Goal: Transaction & Acquisition: Purchase product/service

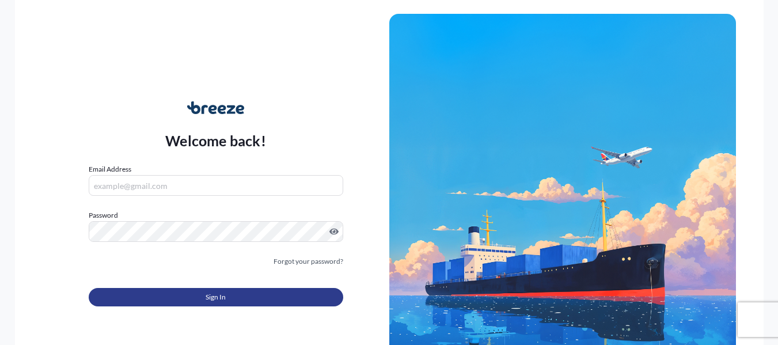
type input "[PERSON_NAME][EMAIL_ADDRESS][DOMAIN_NAME]"
click at [199, 296] on button "Sign In" at bounding box center [216, 297] width 254 height 18
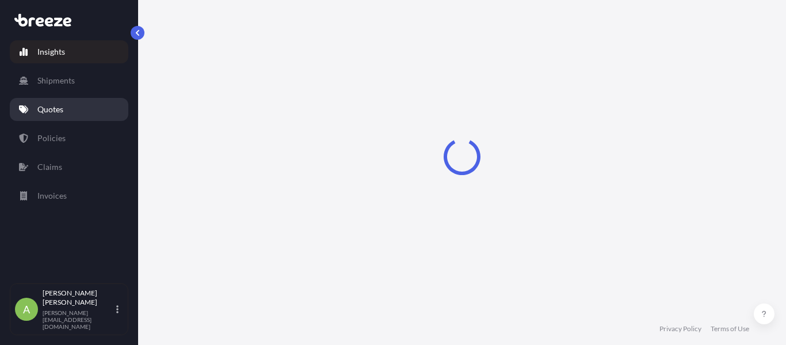
select select "2025"
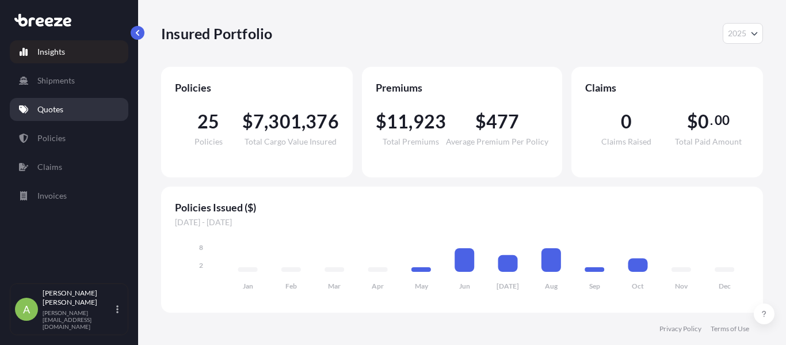
click at [79, 107] on link "Quotes" at bounding box center [69, 109] width 119 height 23
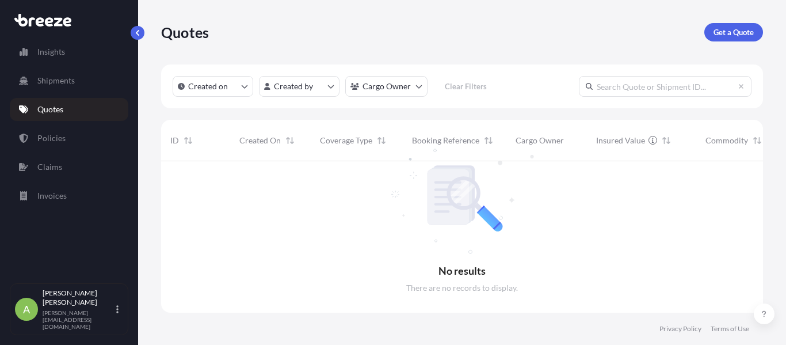
scroll to position [184, 593]
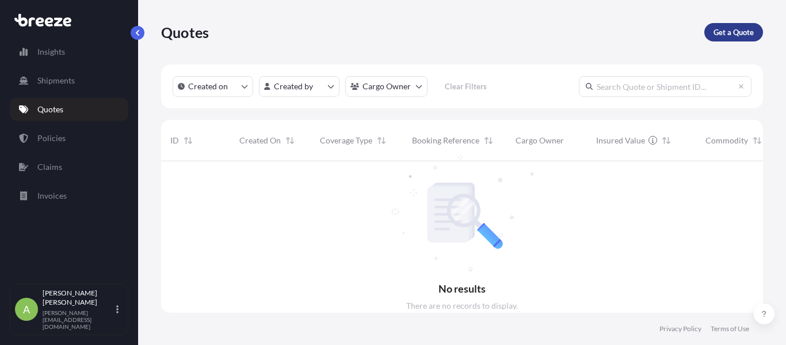
click at [728, 36] on p "Get a Quote" at bounding box center [734, 32] width 40 height 12
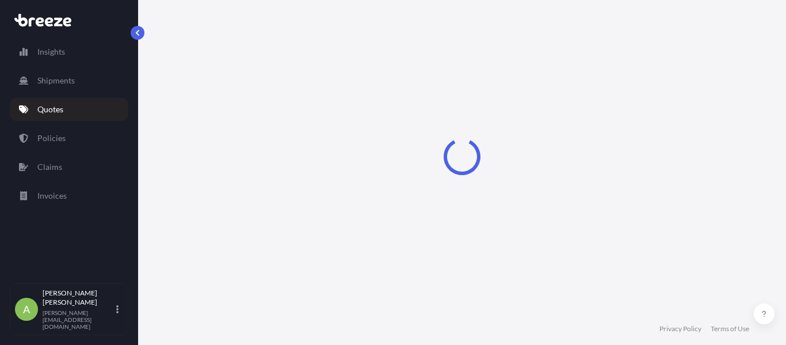
select select "Sea"
select select "1"
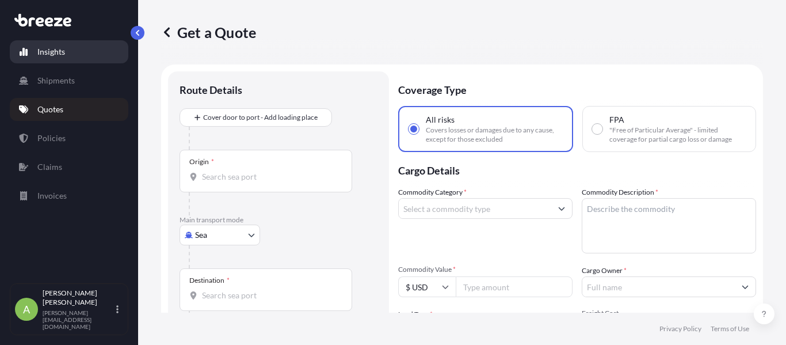
scroll to position [18, 0]
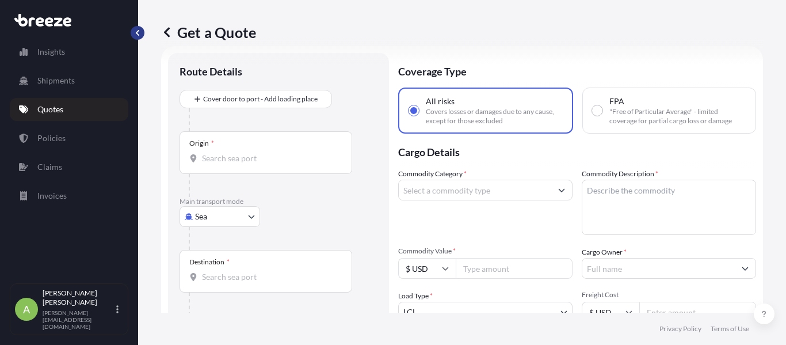
click at [134, 35] on button "button" at bounding box center [138, 33] width 14 height 14
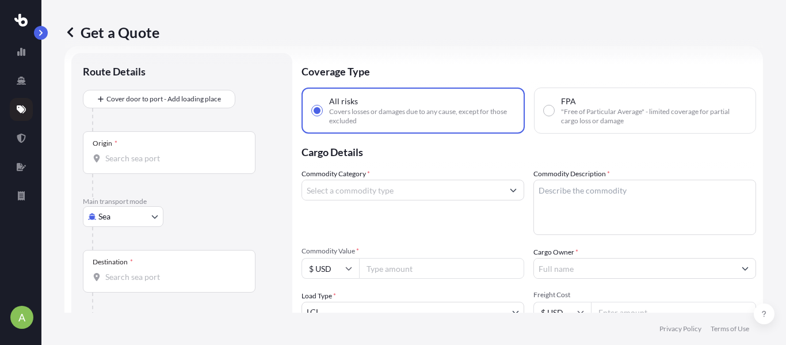
click at [74, 29] on icon at bounding box center [70, 32] width 12 height 12
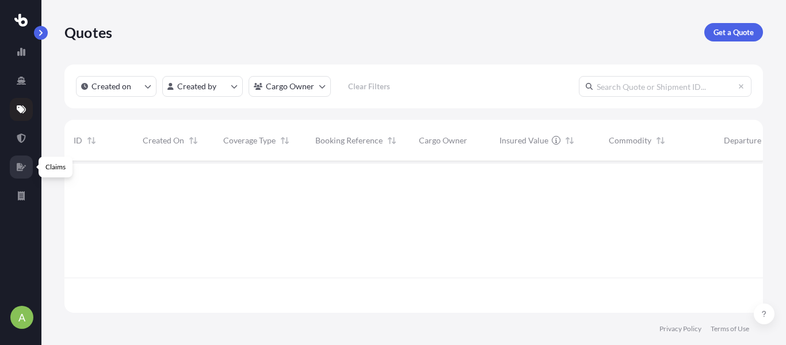
scroll to position [149, 690]
click at [23, 134] on icon at bounding box center [21, 138] width 9 height 9
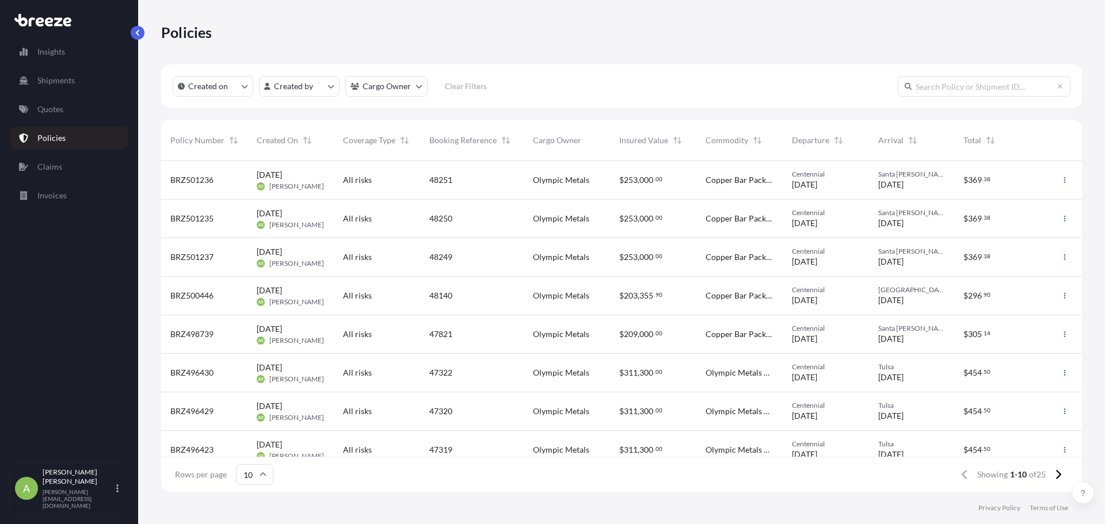
click at [786, 292] on span "Centennial" at bounding box center [826, 289] width 68 height 9
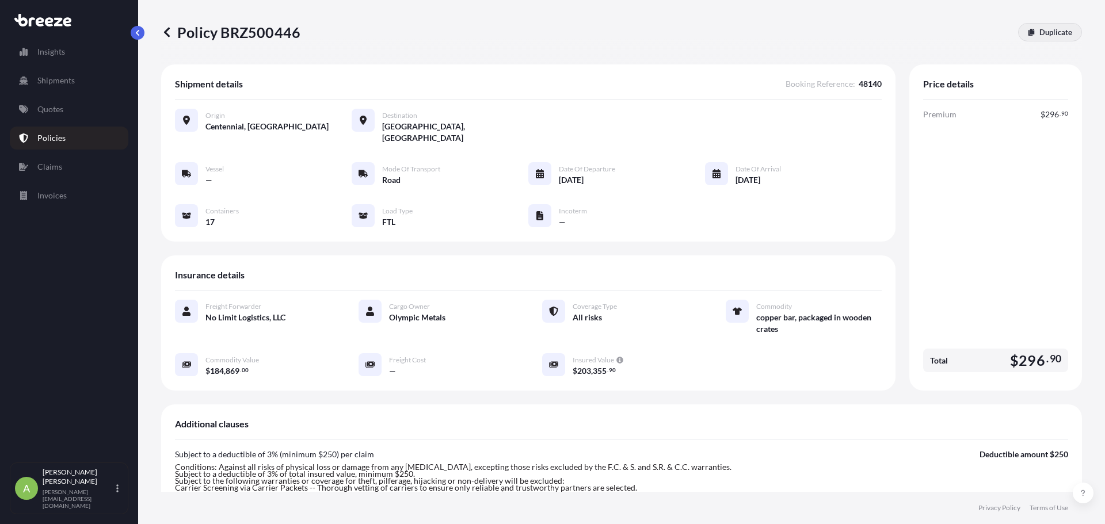
click at [786, 33] on icon at bounding box center [1032, 32] width 6 height 7
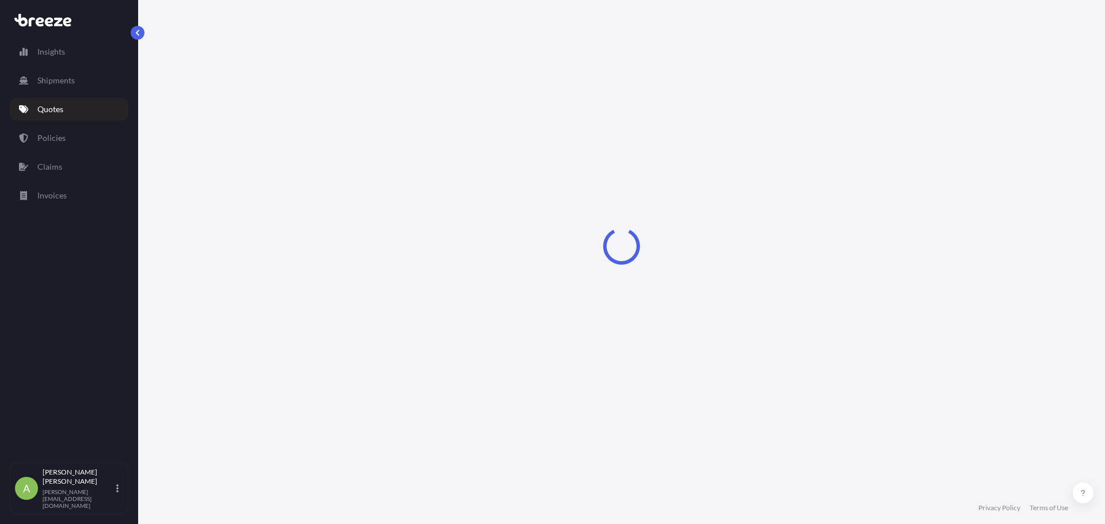
select select "Road"
select select "2"
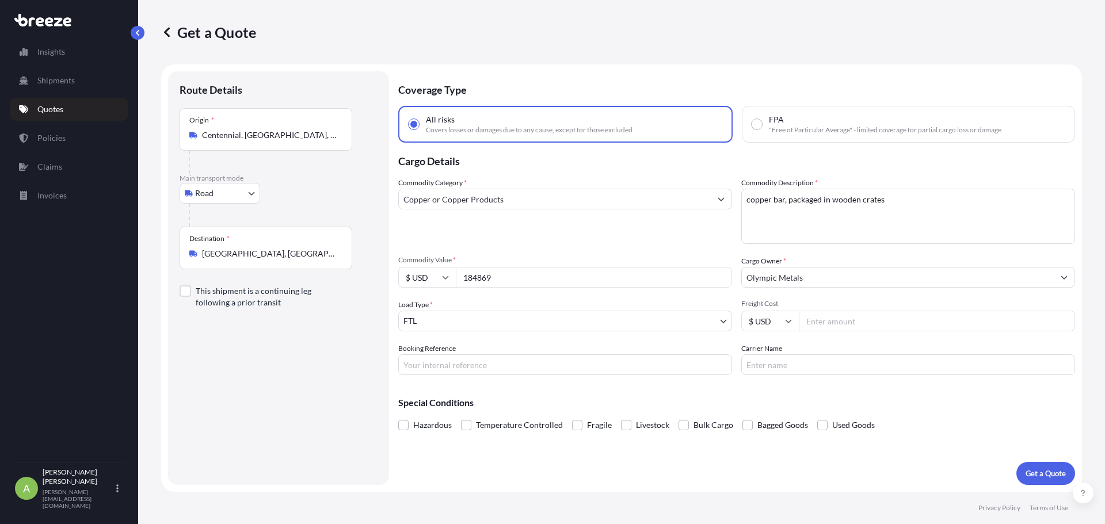
paste input "260000"
drag, startPoint x: 497, startPoint y: 275, endPoint x: 440, endPoint y: 275, distance: 57.6
click at [440, 275] on div "$ USD 260000" at bounding box center [565, 277] width 334 height 21
type input "260000"
click at [519, 262] on span "Commodity Value *" at bounding box center [565, 260] width 334 height 9
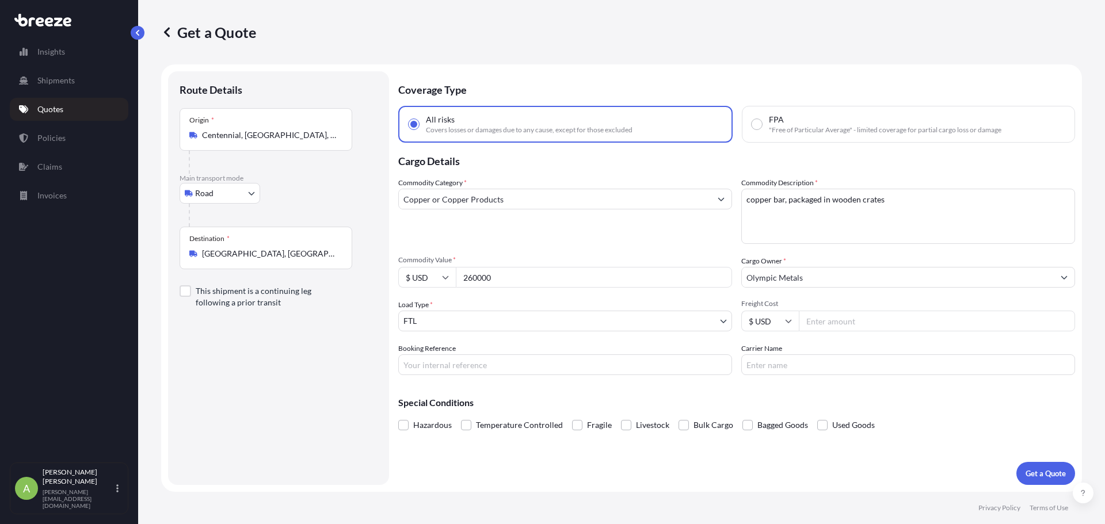
click at [519, 267] on input "260000" at bounding box center [594, 277] width 276 height 21
click at [704, 233] on div "Commodity Category * Copper or Copper Products" at bounding box center [565, 210] width 334 height 67
click at [446, 344] on input "Booking Reference" at bounding box center [565, 365] width 334 height 21
paste input "48266"
type input "48266"
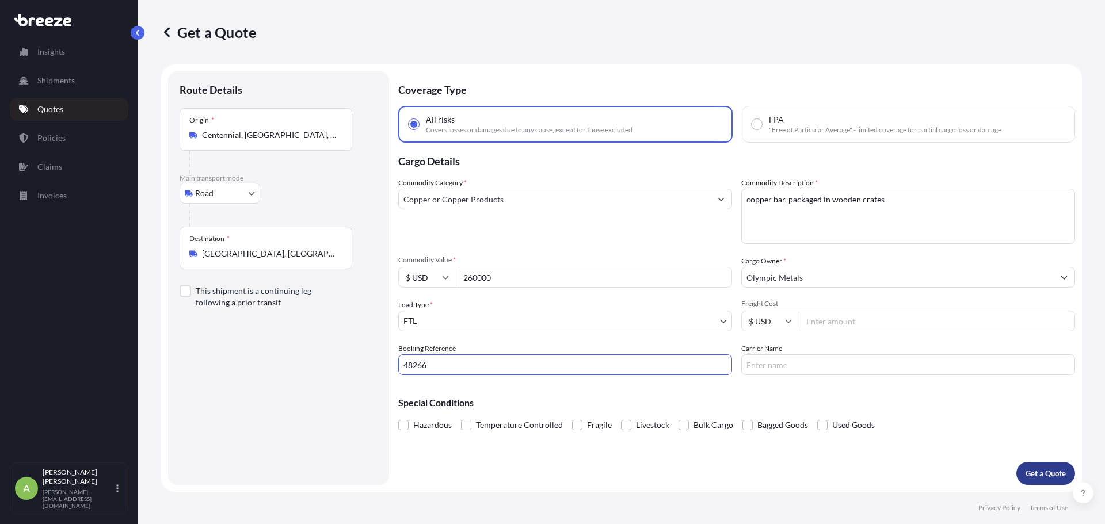
click at [786, 344] on button "Get a Quote" at bounding box center [1045, 473] width 59 height 23
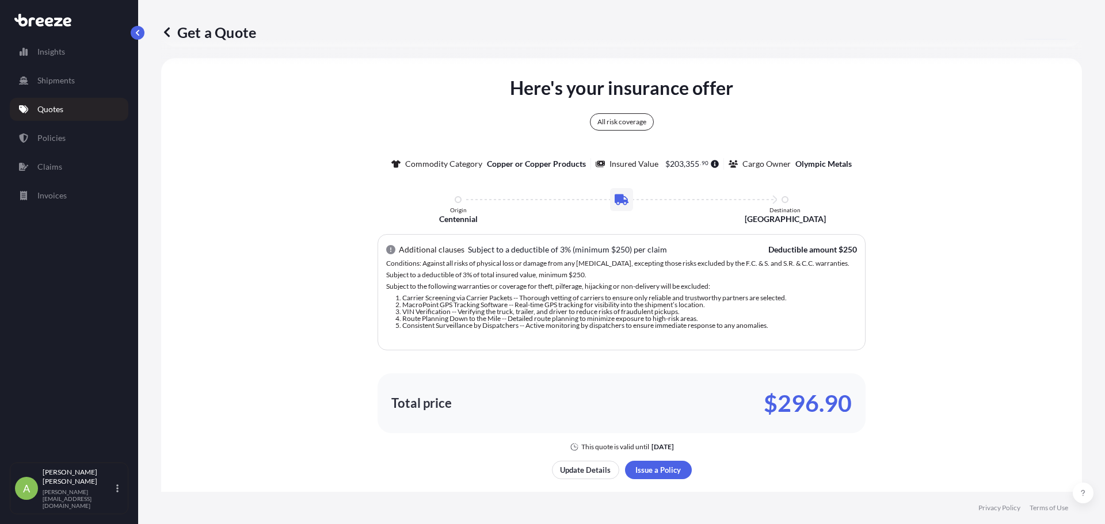
scroll to position [511, 0]
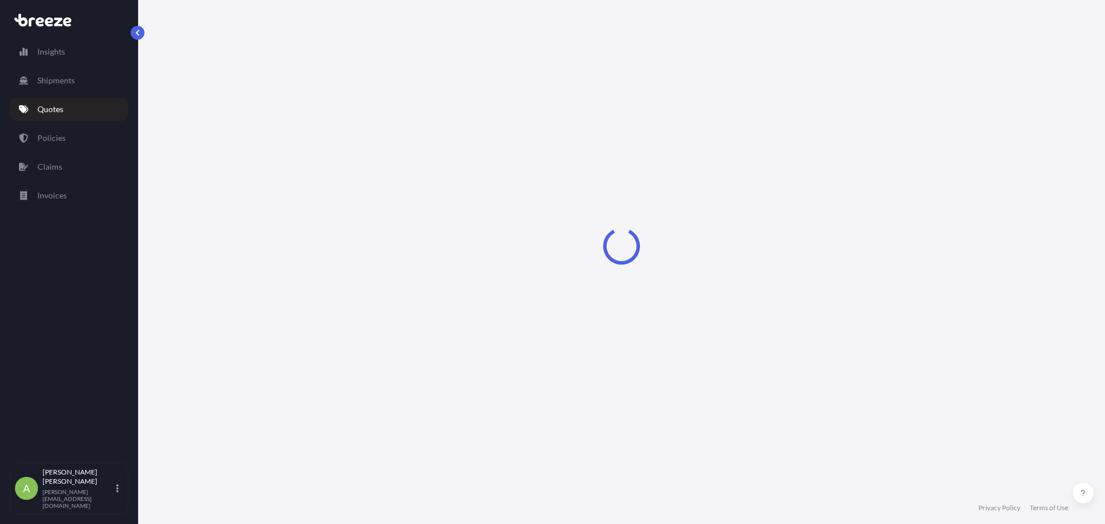
select select "Road"
select select "2"
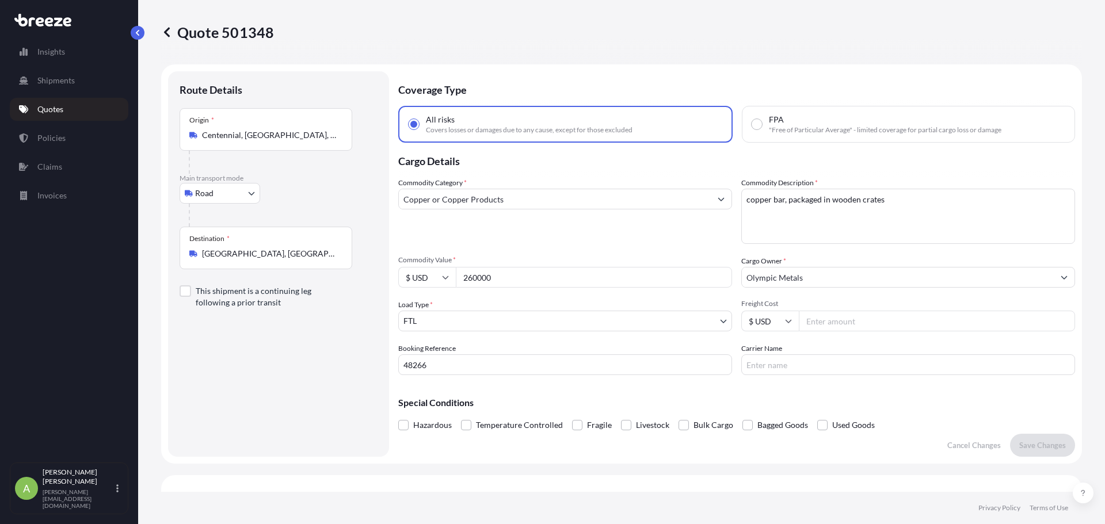
click at [170, 32] on icon at bounding box center [167, 32] width 12 height 12
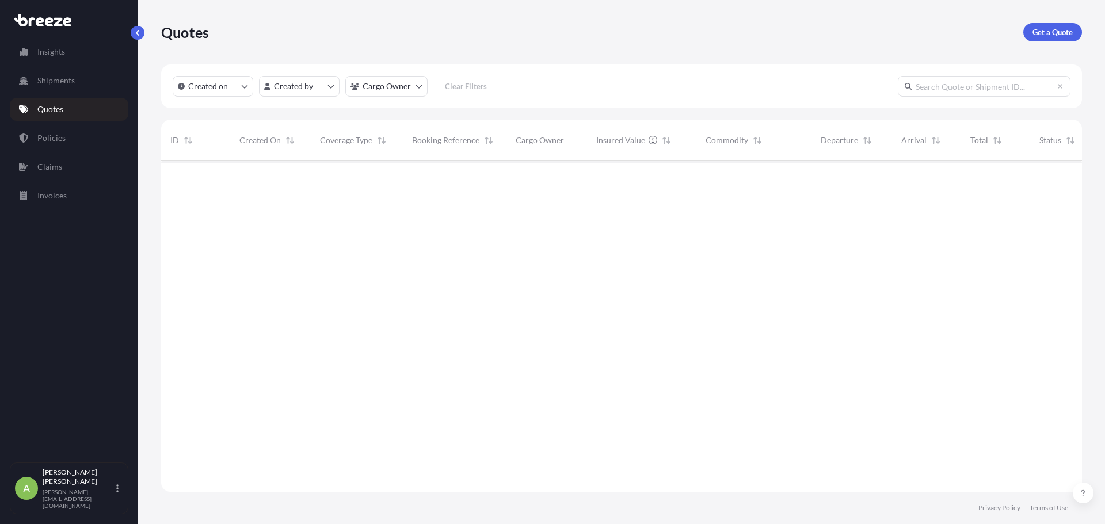
scroll to position [329, 912]
